Goal: Information Seeking & Learning: Learn about a topic

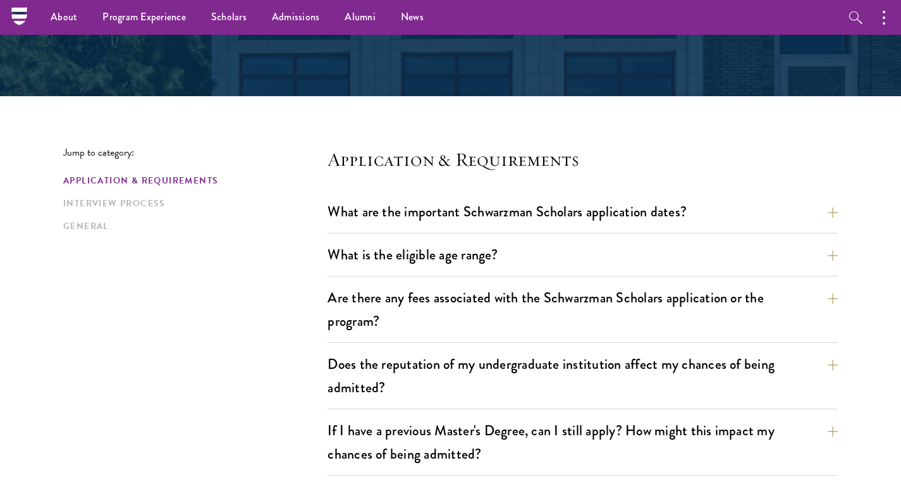
scroll to position [226, 0]
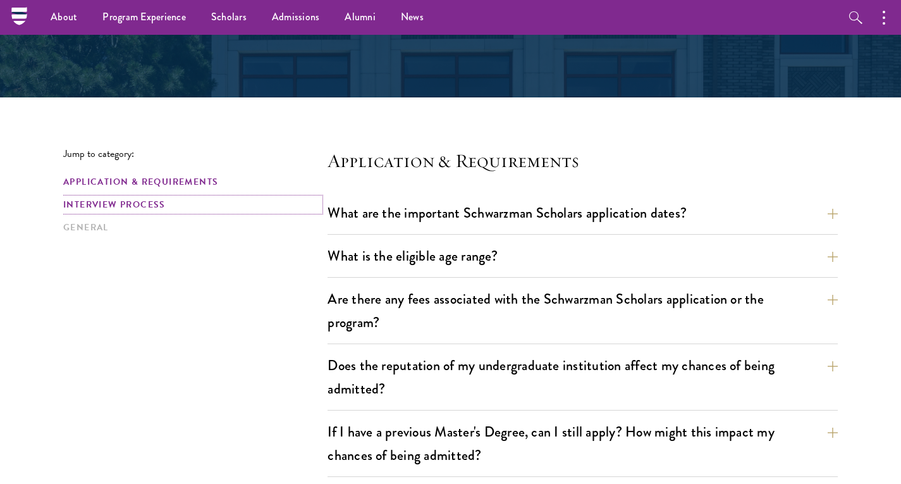
click at [117, 202] on link "Interview Process" at bounding box center [191, 204] width 257 height 13
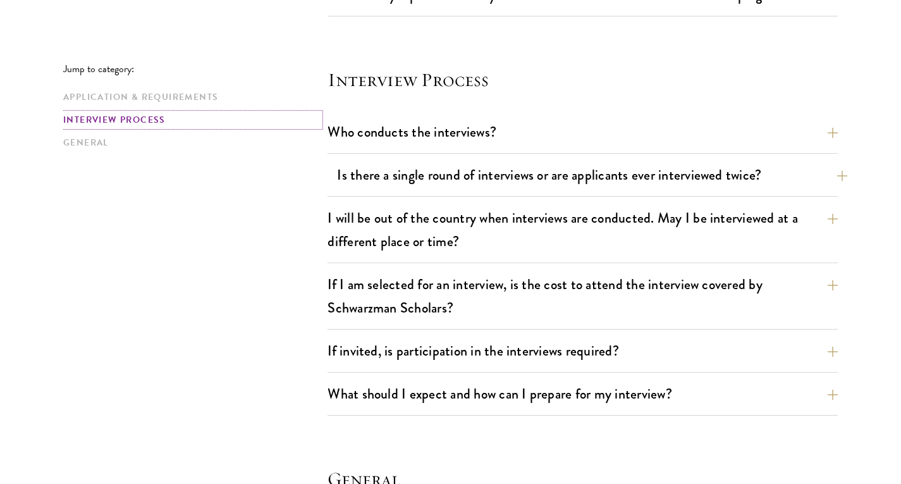
scroll to position [1409, 0]
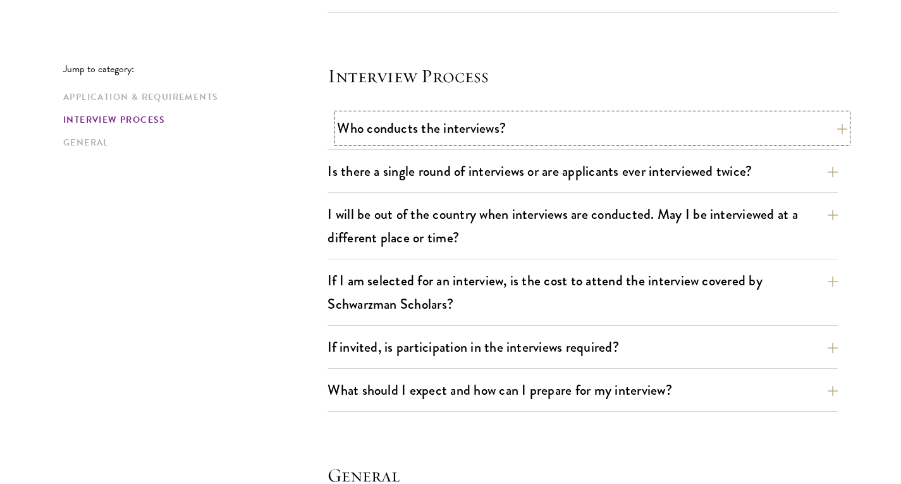
click at [463, 130] on button "Who conducts the interviews?" at bounding box center [592, 128] width 510 height 28
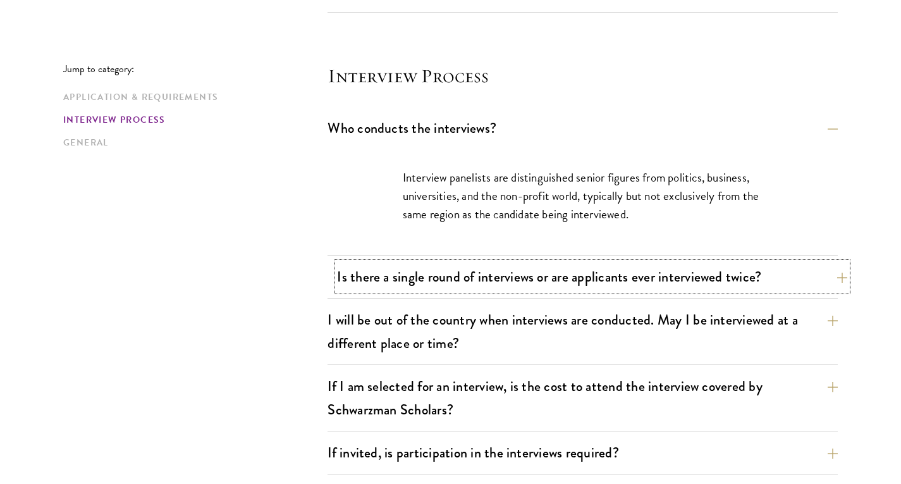
click at [408, 270] on button "Is there a single round of interviews or are applicants ever interviewed twice?" at bounding box center [592, 276] width 510 height 28
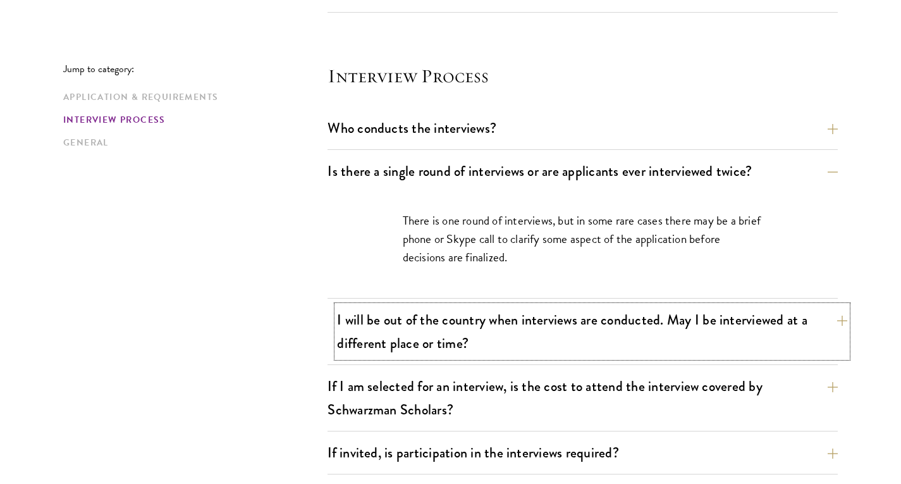
click at [560, 328] on button "I will be out of the country when interviews are conducted. May I be interviewe…" at bounding box center [592, 331] width 510 height 52
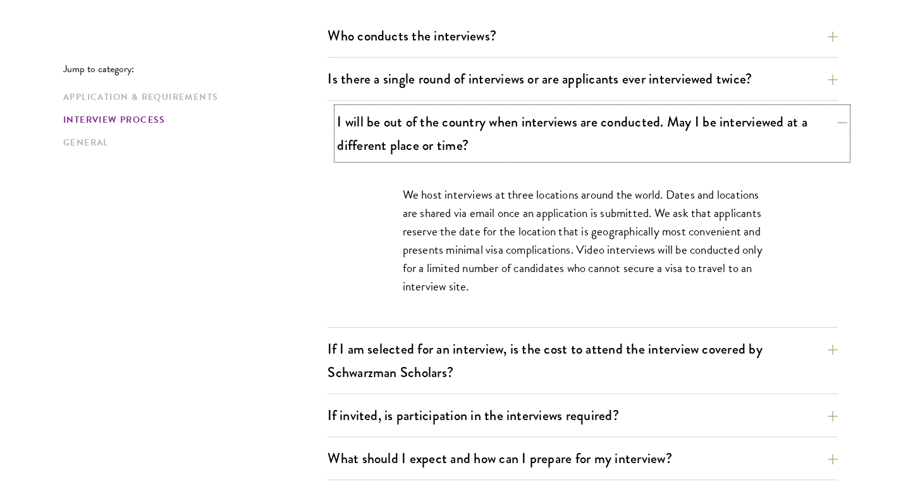
scroll to position [1502, 0]
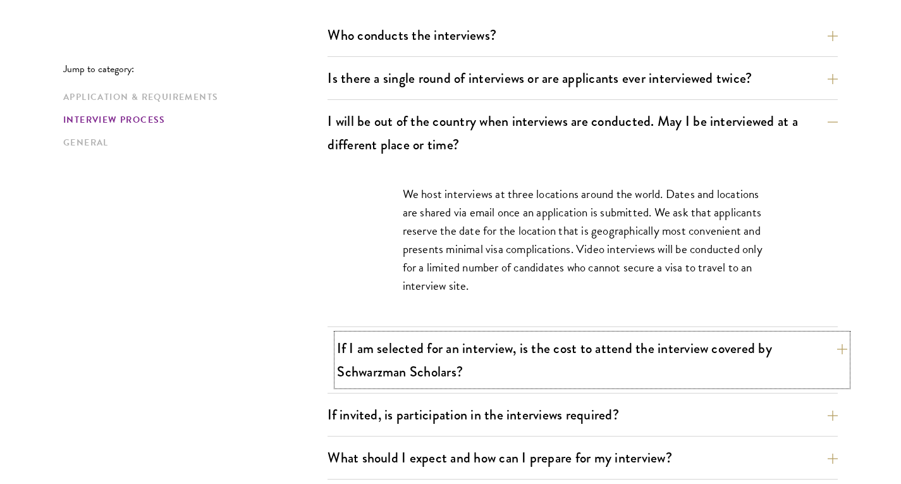
click at [521, 359] on button "If I am selected for an interview, is the cost to attend the interview covered …" at bounding box center [592, 360] width 510 height 52
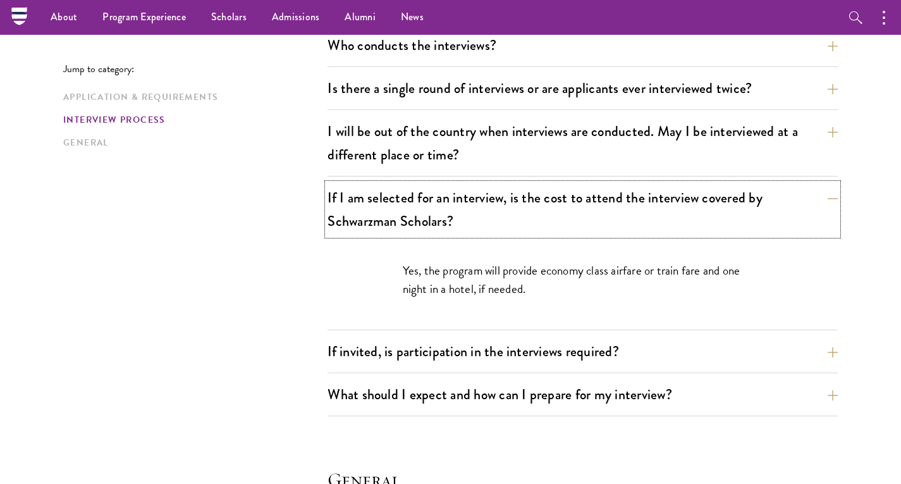
scroll to position [1491, 0]
click at [524, 361] on button "If invited, is participation in the interviews required?" at bounding box center [592, 352] width 510 height 28
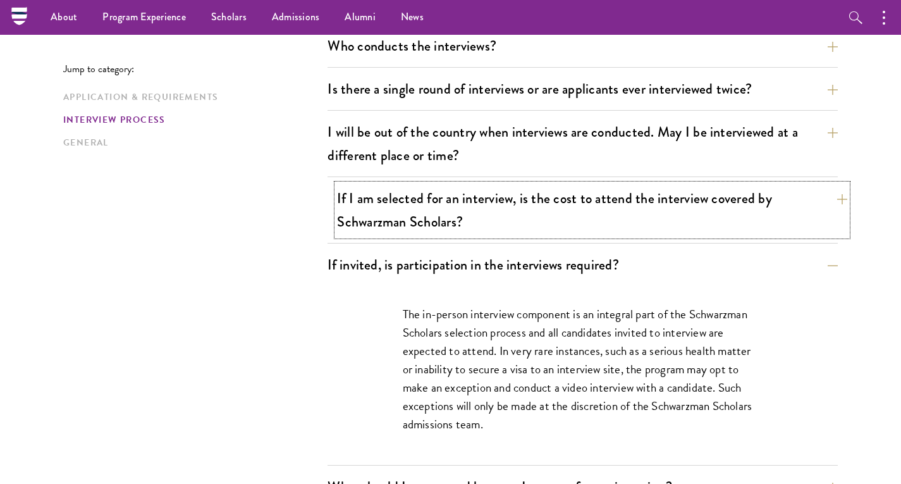
click at [590, 228] on button "If I am selected for an interview, is the cost to attend the interview covered …" at bounding box center [592, 210] width 510 height 52
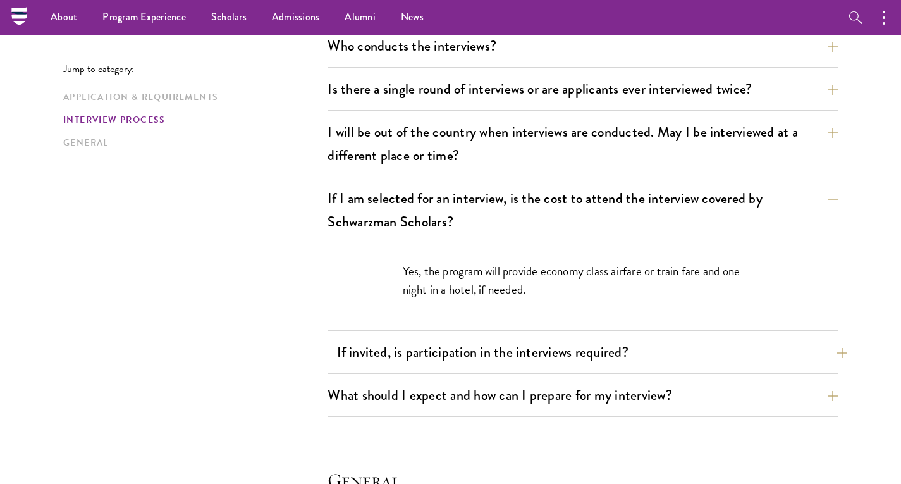
click at [511, 350] on button "If invited, is participation in the interviews required?" at bounding box center [592, 352] width 510 height 28
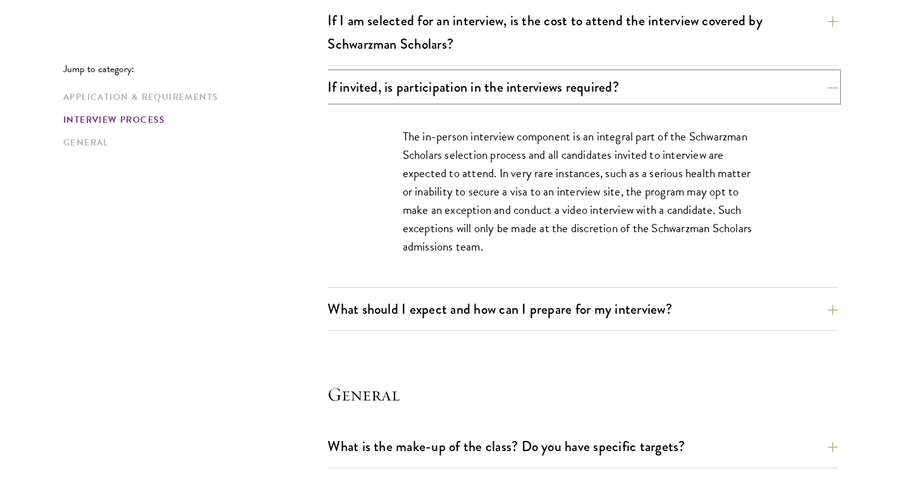
scroll to position [1672, 0]
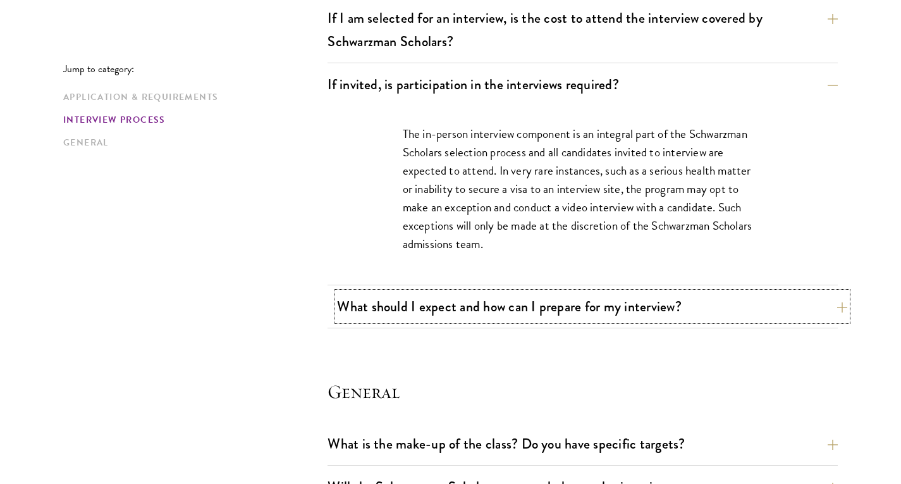
click at [537, 303] on button "What should I expect and how can I prepare for my interview?" at bounding box center [592, 306] width 510 height 28
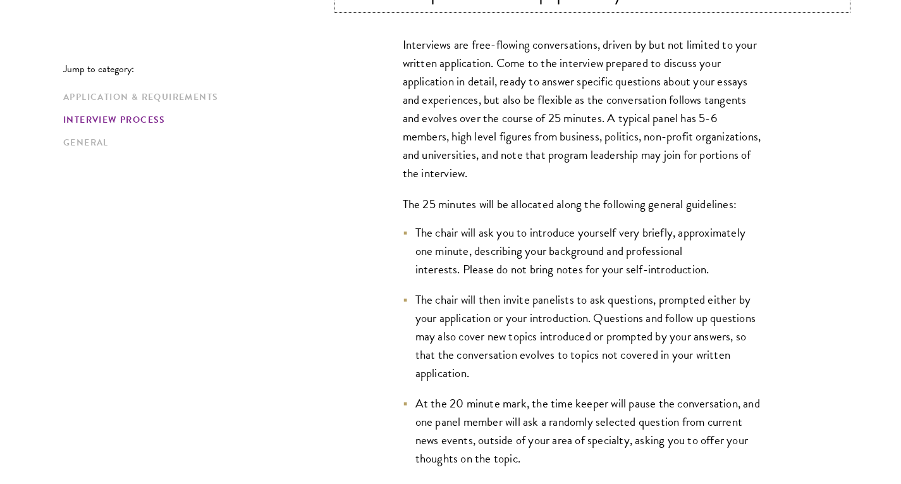
scroll to position [1809, 0]
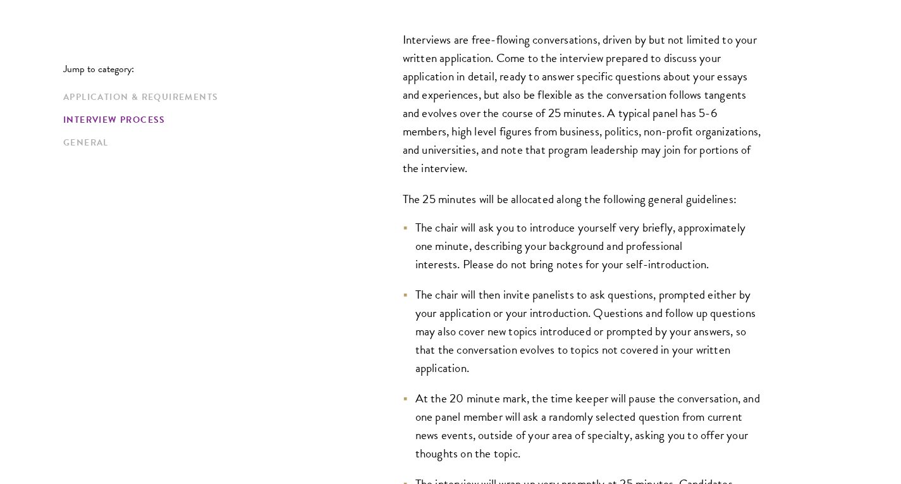
click at [537, 303] on li "The chair will then invite panelists to ask questions, prompted either by your …" at bounding box center [583, 331] width 360 height 92
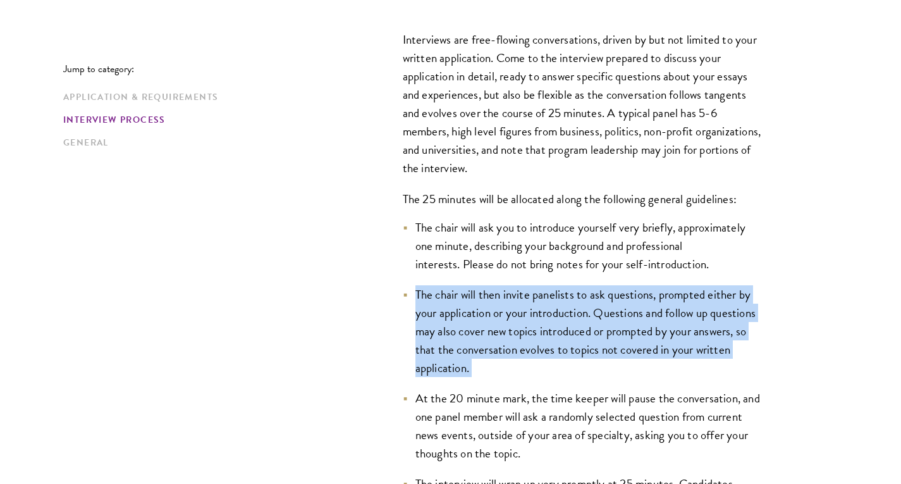
click at [537, 303] on li "The chair will then invite panelists to ask questions, prompted either by your …" at bounding box center [583, 331] width 360 height 92
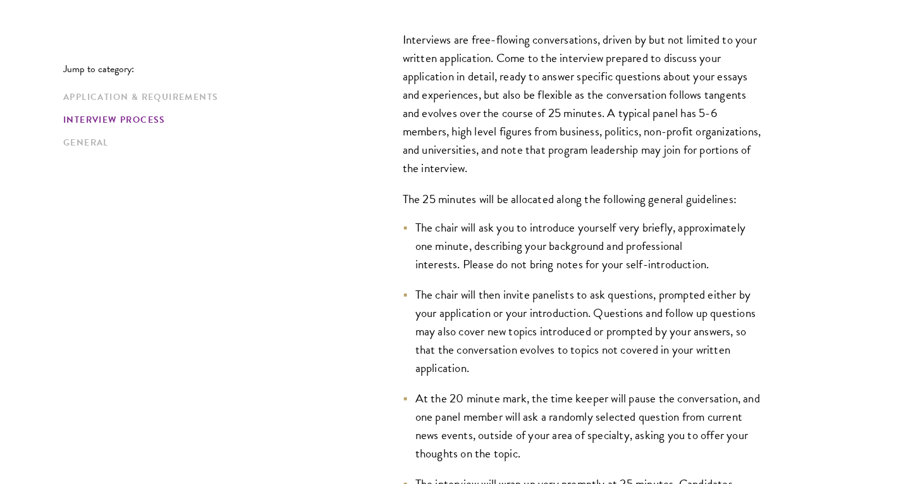
click at [537, 303] on li "The chair will then invite panelists to ask questions, prompted either by your …" at bounding box center [583, 331] width 360 height 92
click at [515, 335] on li "The chair will then invite panelists to ask questions, prompted either by your …" at bounding box center [583, 331] width 360 height 92
click at [502, 377] on ul "The chair will ask you to introduce yourself very briefly, approximately one mi…" at bounding box center [583, 374] width 360 height 312
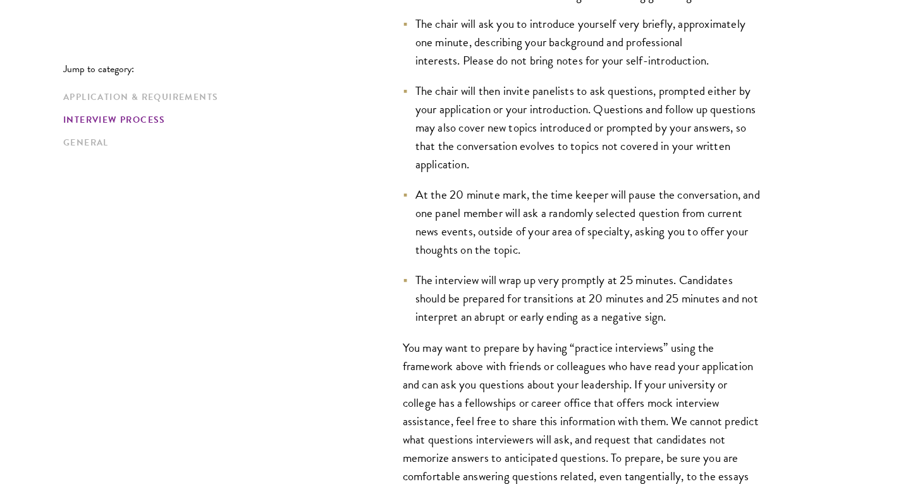
scroll to position [2013, 0]
click at [434, 348] on p "You may want to prepare by having “practice interviews” using the framework abo…" at bounding box center [583, 448] width 360 height 221
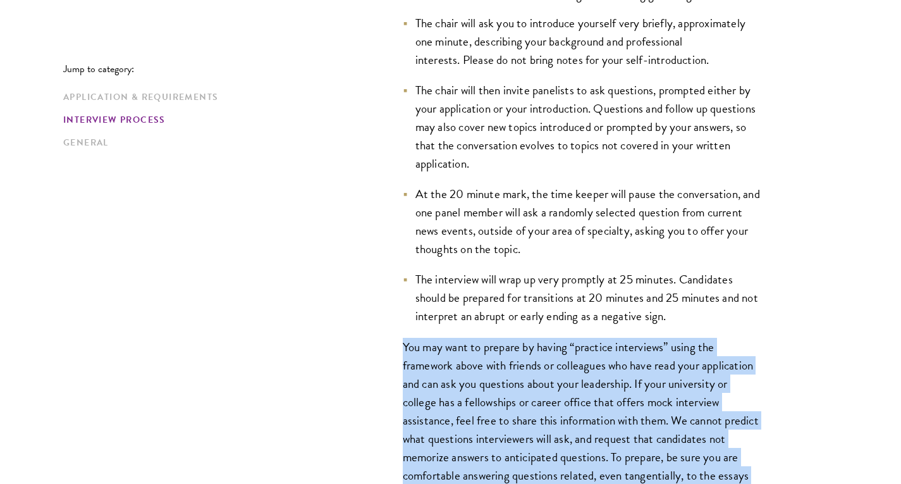
click at [434, 348] on p "You may want to prepare by having “practice interviews” using the framework abo…" at bounding box center [583, 448] width 360 height 221
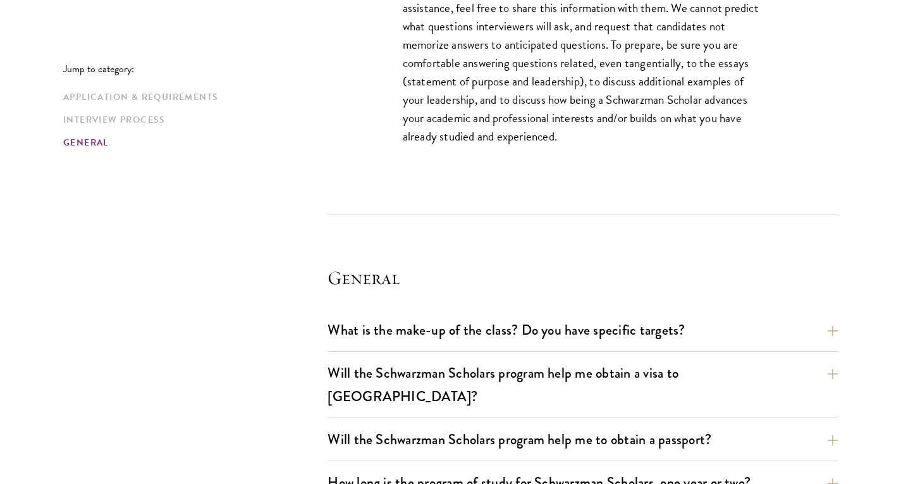
scroll to position [2426, 0]
click at [467, 329] on button "What is the make-up of the class? Do you have specific targets?" at bounding box center [592, 329] width 510 height 28
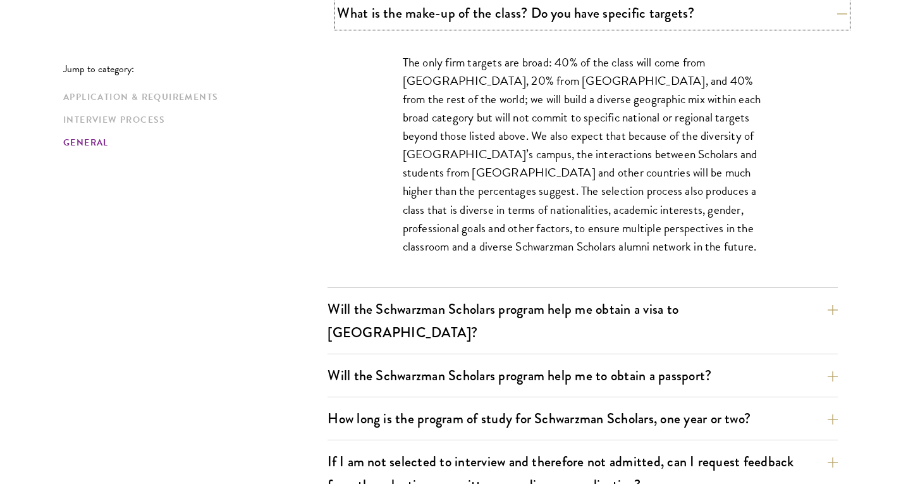
scroll to position [1924, 0]
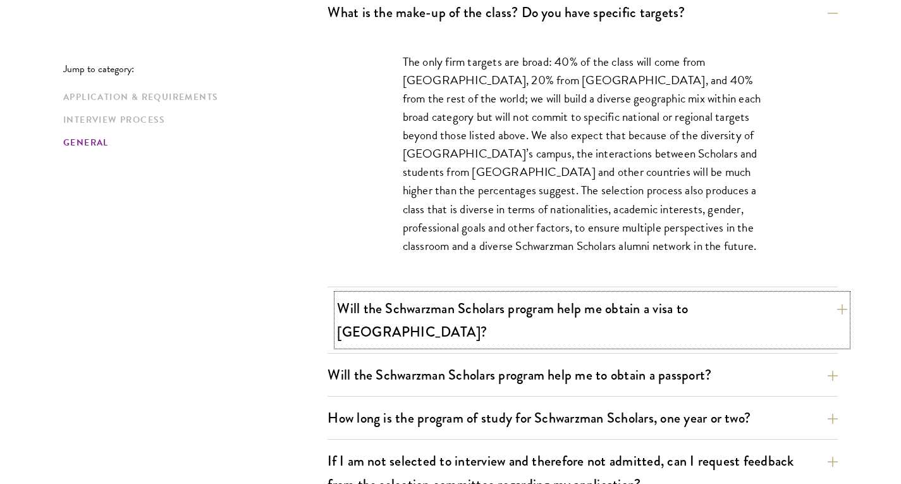
click at [534, 301] on button "Will the Schwarzman Scholars program help me obtain a visa to China?" at bounding box center [592, 320] width 510 height 52
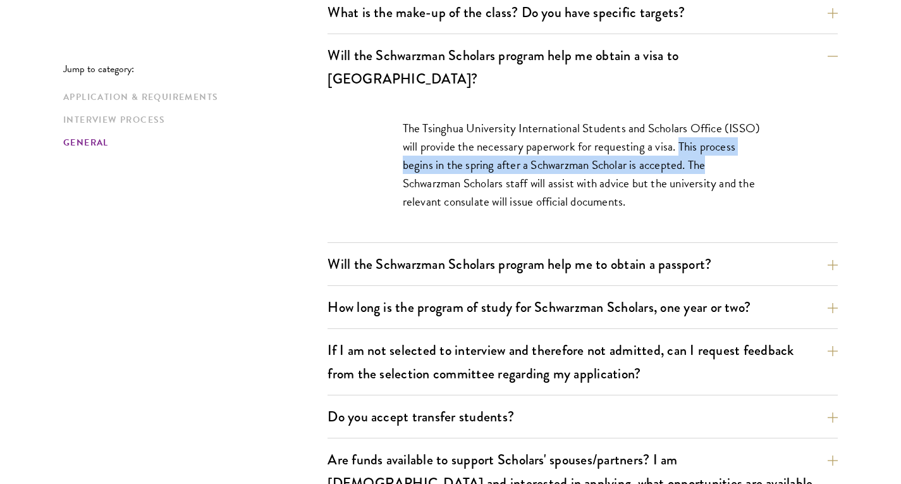
drag, startPoint x: 681, startPoint y: 117, endPoint x: 719, endPoint y: 138, distance: 43.8
click at [719, 138] on p "The Tsinghua University International Students and Scholars Office (ISSO) will …" at bounding box center [583, 165] width 360 height 92
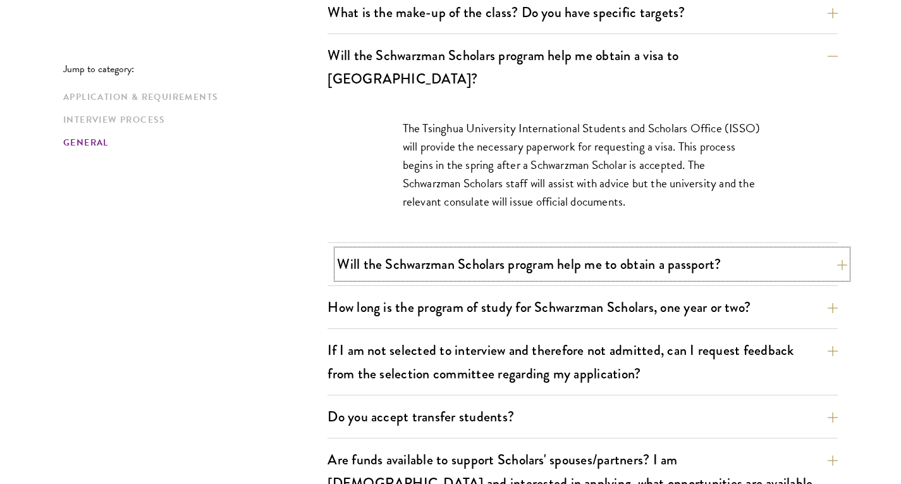
click at [493, 250] on button "Will the Schwarzman Scholars program help me to obtain a passport?" at bounding box center [592, 264] width 510 height 28
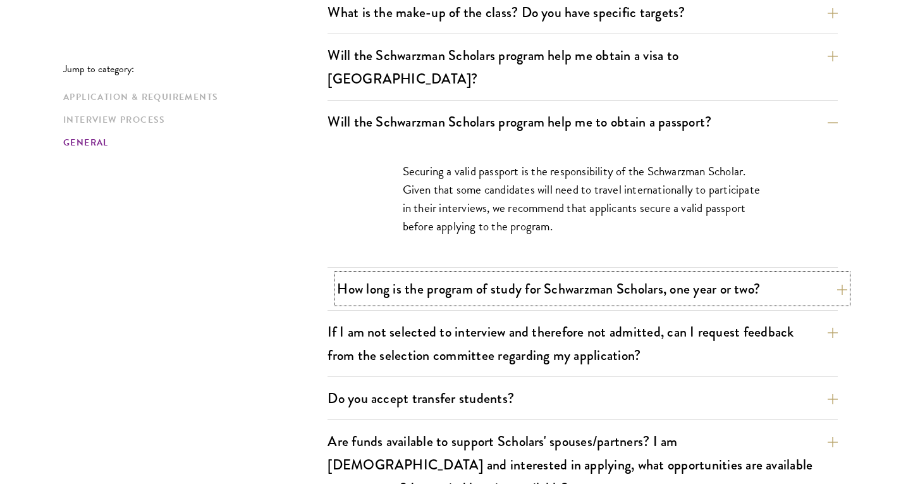
click at [455, 274] on button "How long is the program of study for Schwarzman Scholars, one year or two?" at bounding box center [592, 288] width 510 height 28
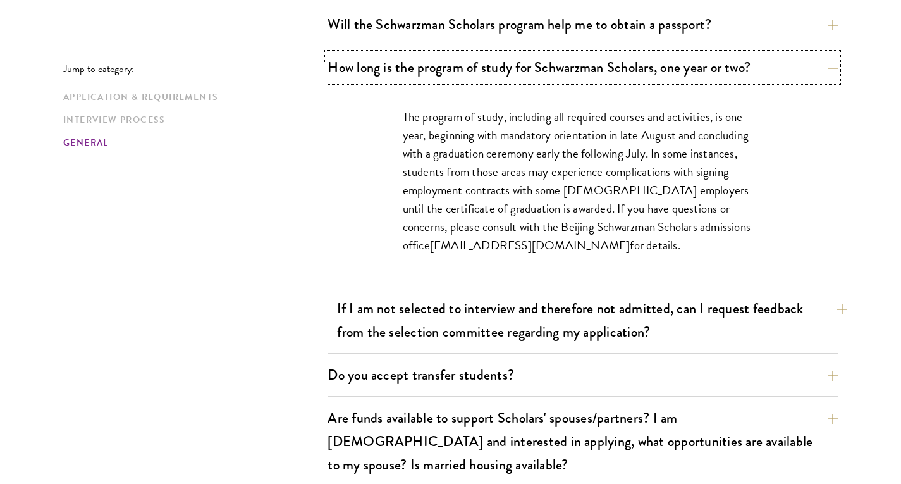
scroll to position [2026, 0]
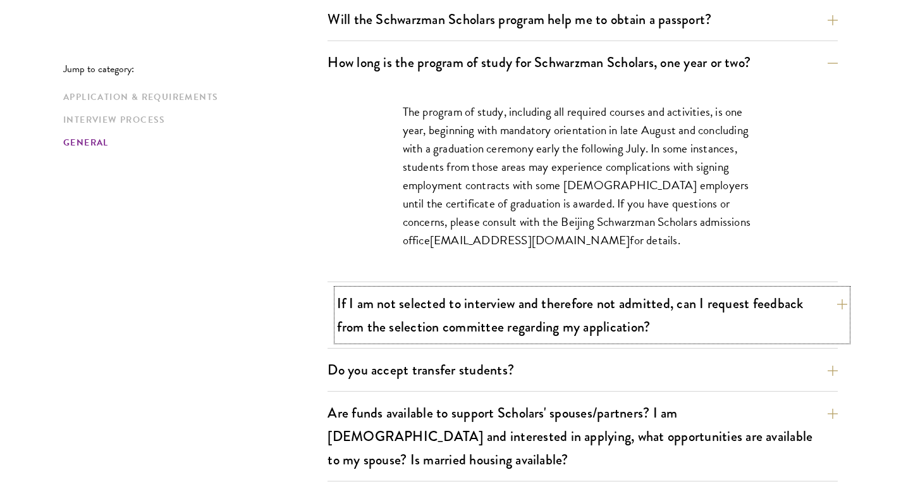
click at [532, 292] on button "If I am not selected to interview and therefore not admitted, can I request fee…" at bounding box center [592, 315] width 510 height 52
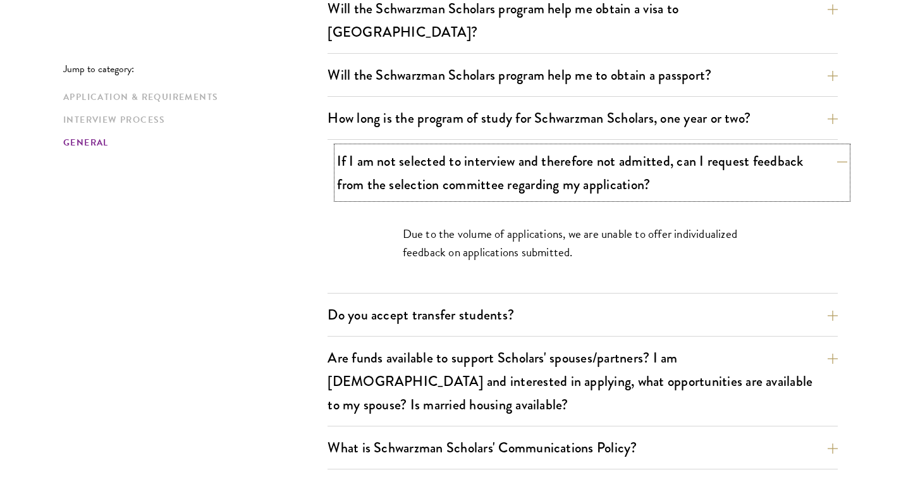
scroll to position [1972, 0]
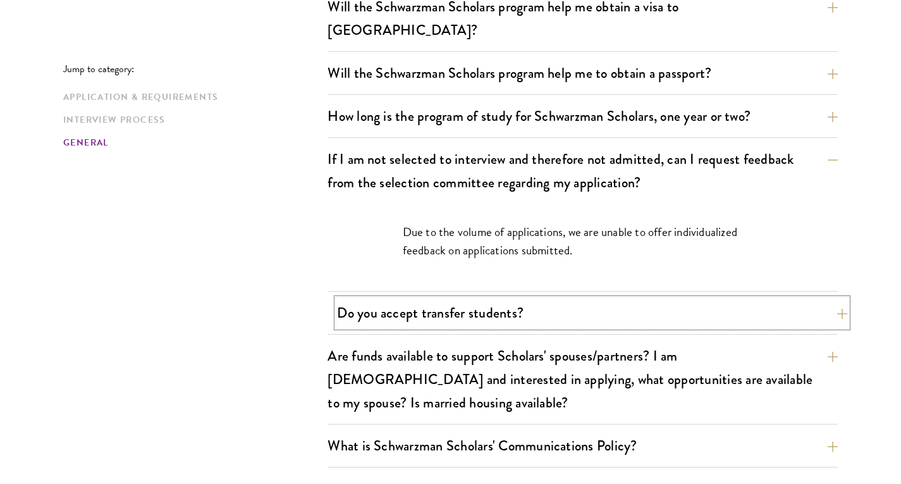
click at [520, 298] on button "Do you accept transfer students?" at bounding box center [592, 312] width 510 height 28
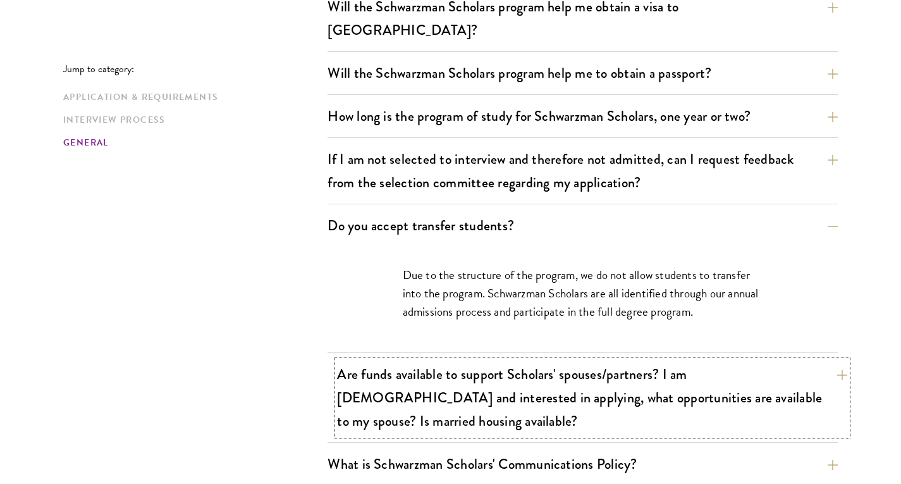
click at [496, 363] on button "Are funds available to support Scholars' spouses/partners? I am married and int…" at bounding box center [592, 397] width 510 height 75
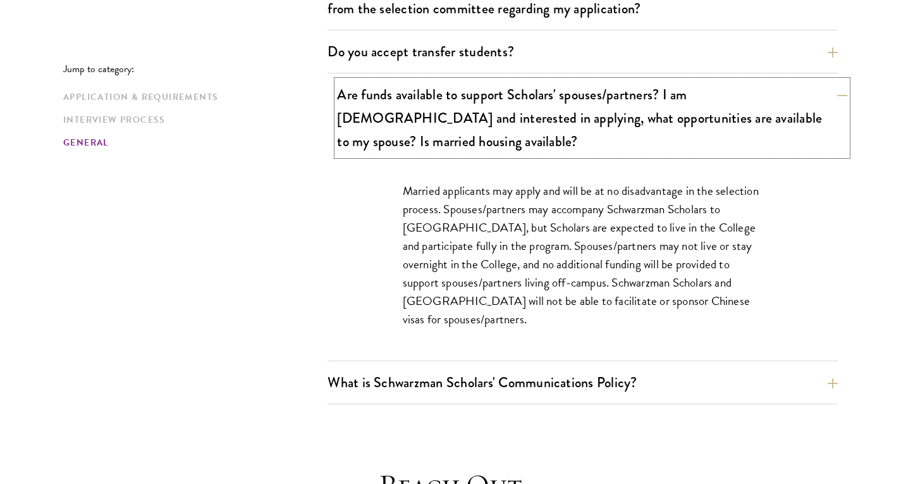
scroll to position [2148, 0]
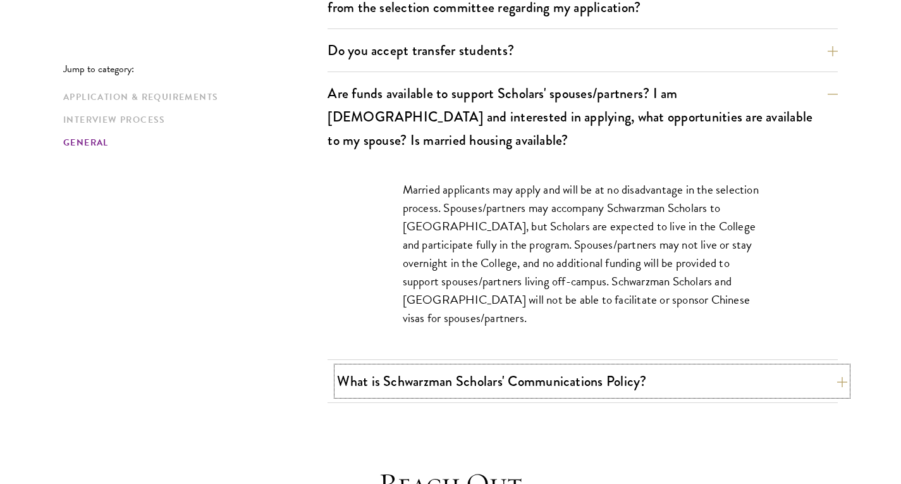
click at [533, 367] on button "What is Schwarzman Scholars' Communications Policy?" at bounding box center [592, 381] width 510 height 28
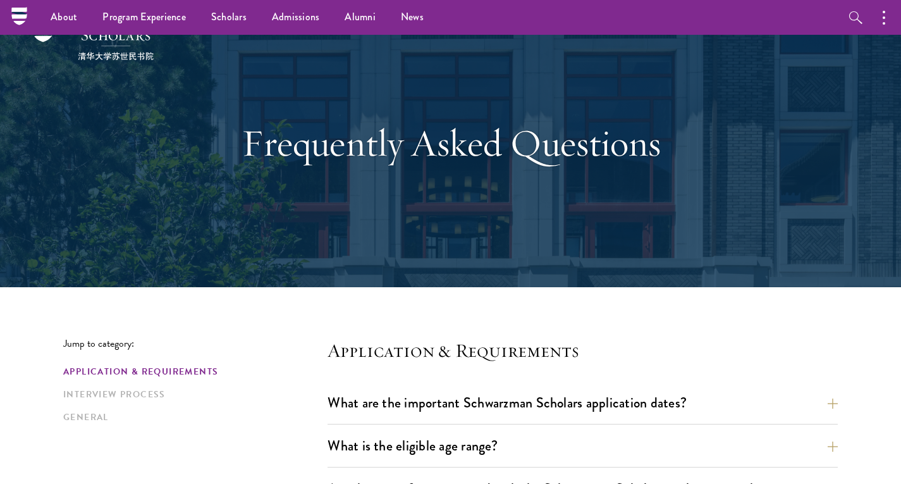
scroll to position [0, 0]
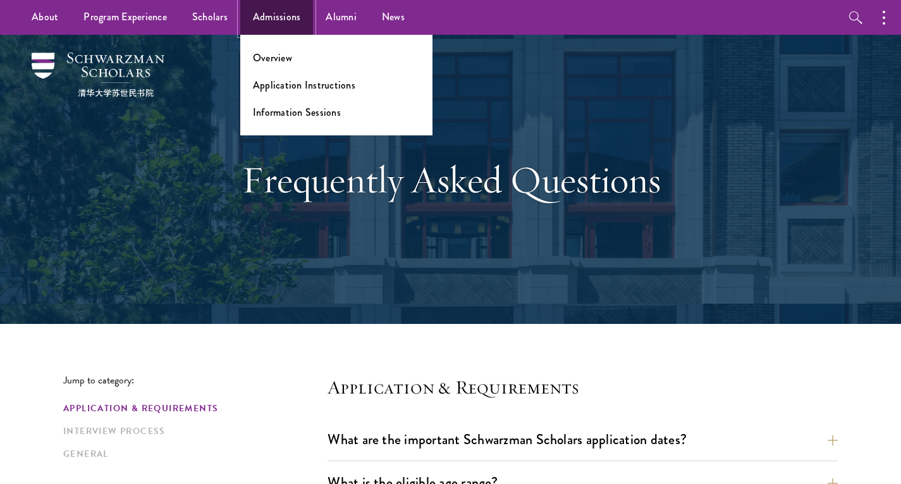
click at [270, 21] on link "Admissions" at bounding box center [276, 17] width 73 height 35
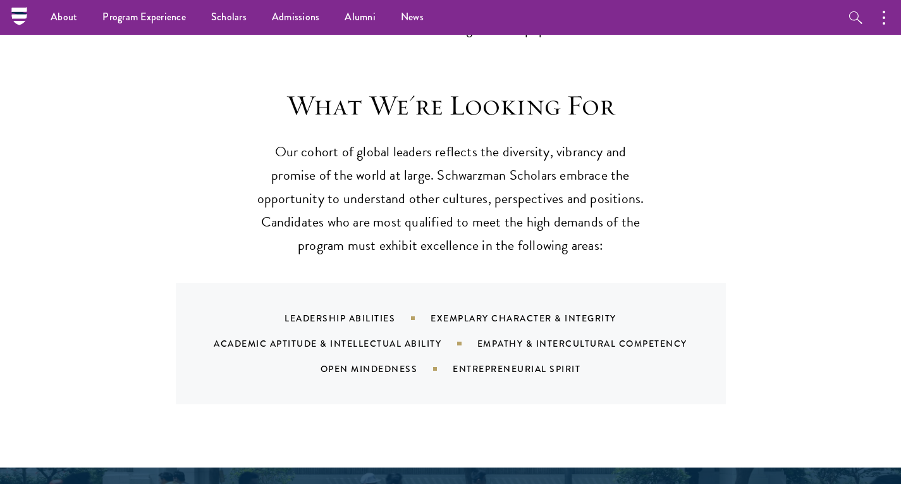
scroll to position [1155, 0]
